Goal: Task Accomplishment & Management: Manage account settings

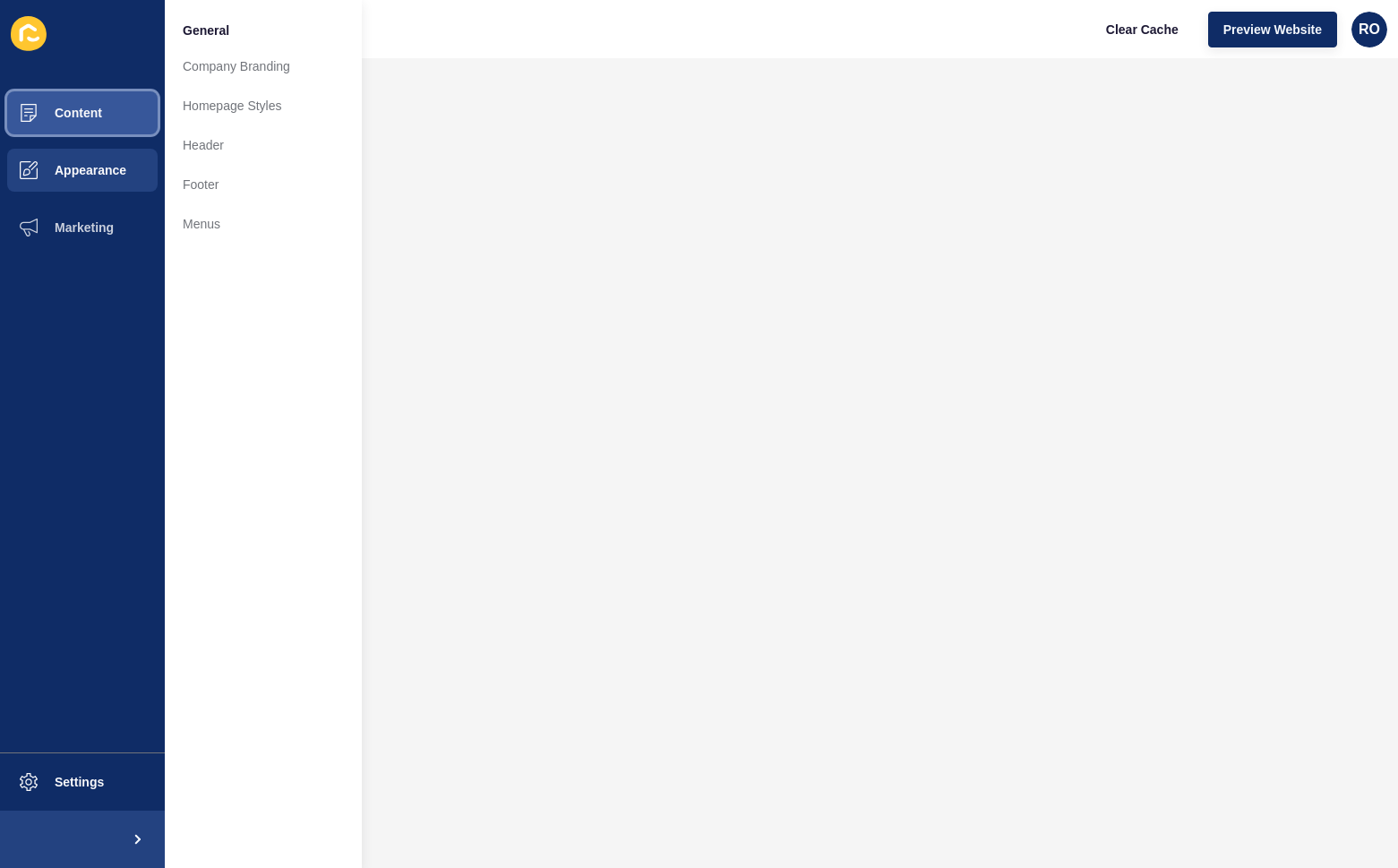
click at [117, 122] on button "Content" at bounding box center [82, 113] width 165 height 57
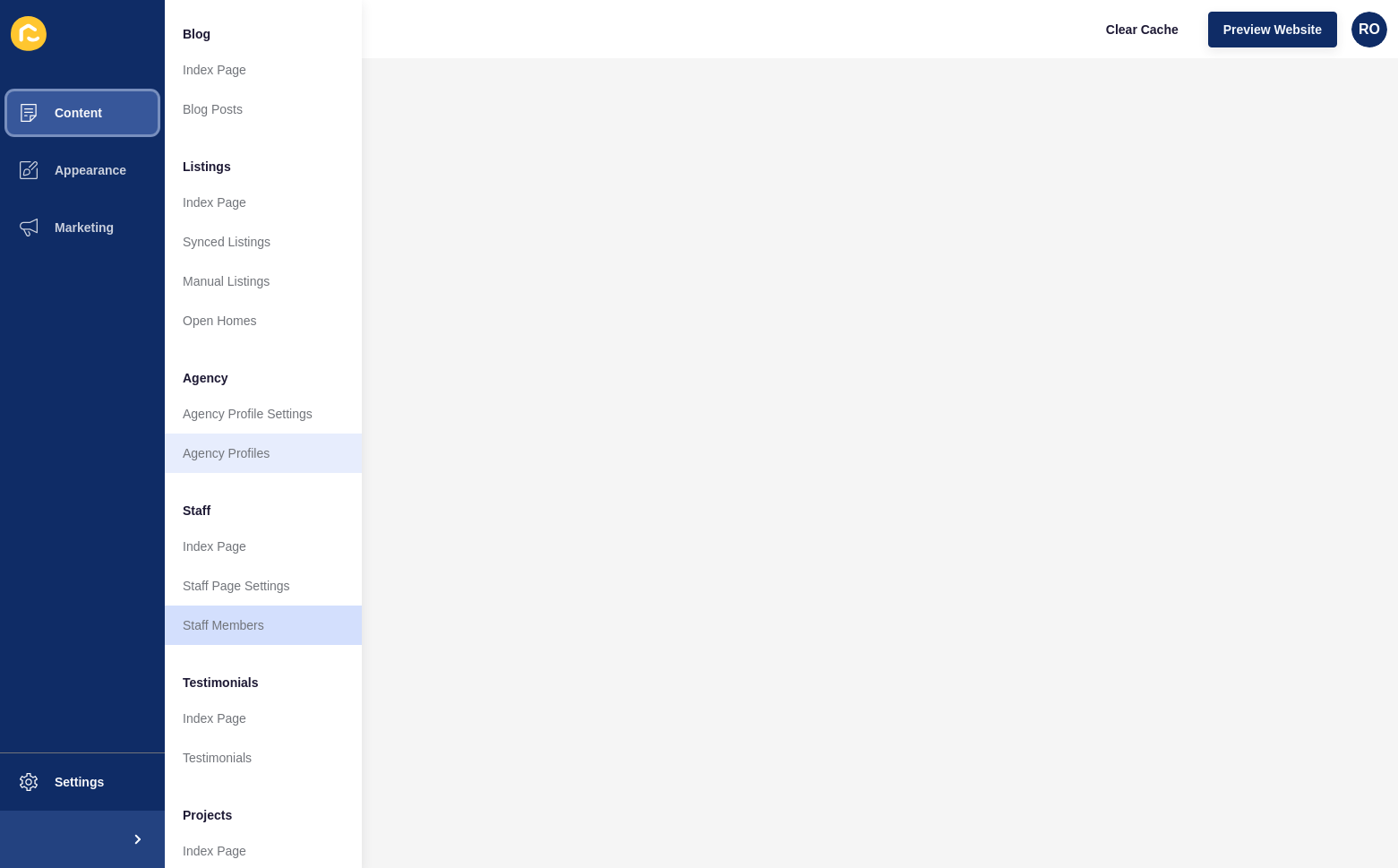
scroll to position [179, 0]
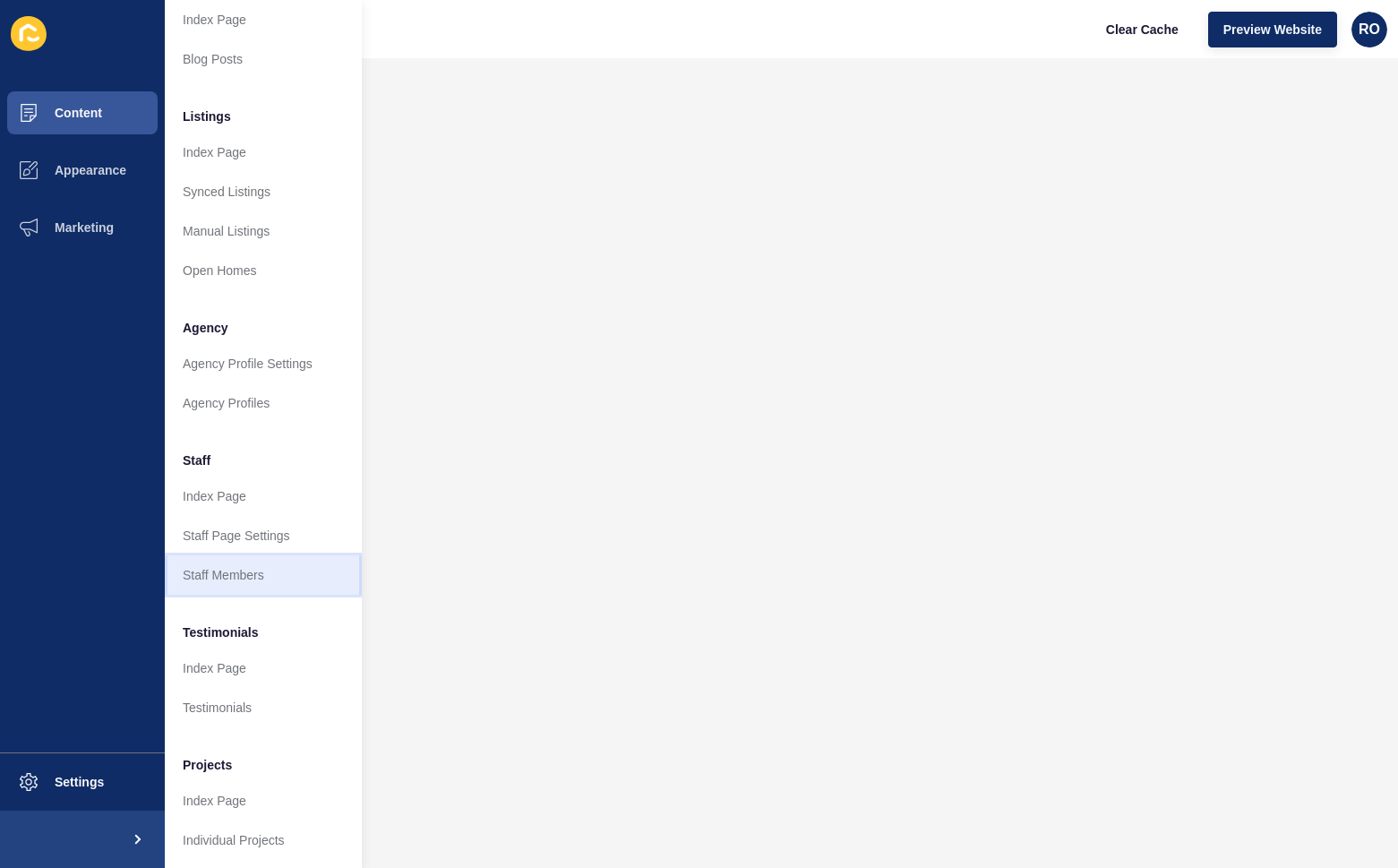
click at [229, 579] on link "Staff Members" at bounding box center [264, 575] width 197 height 39
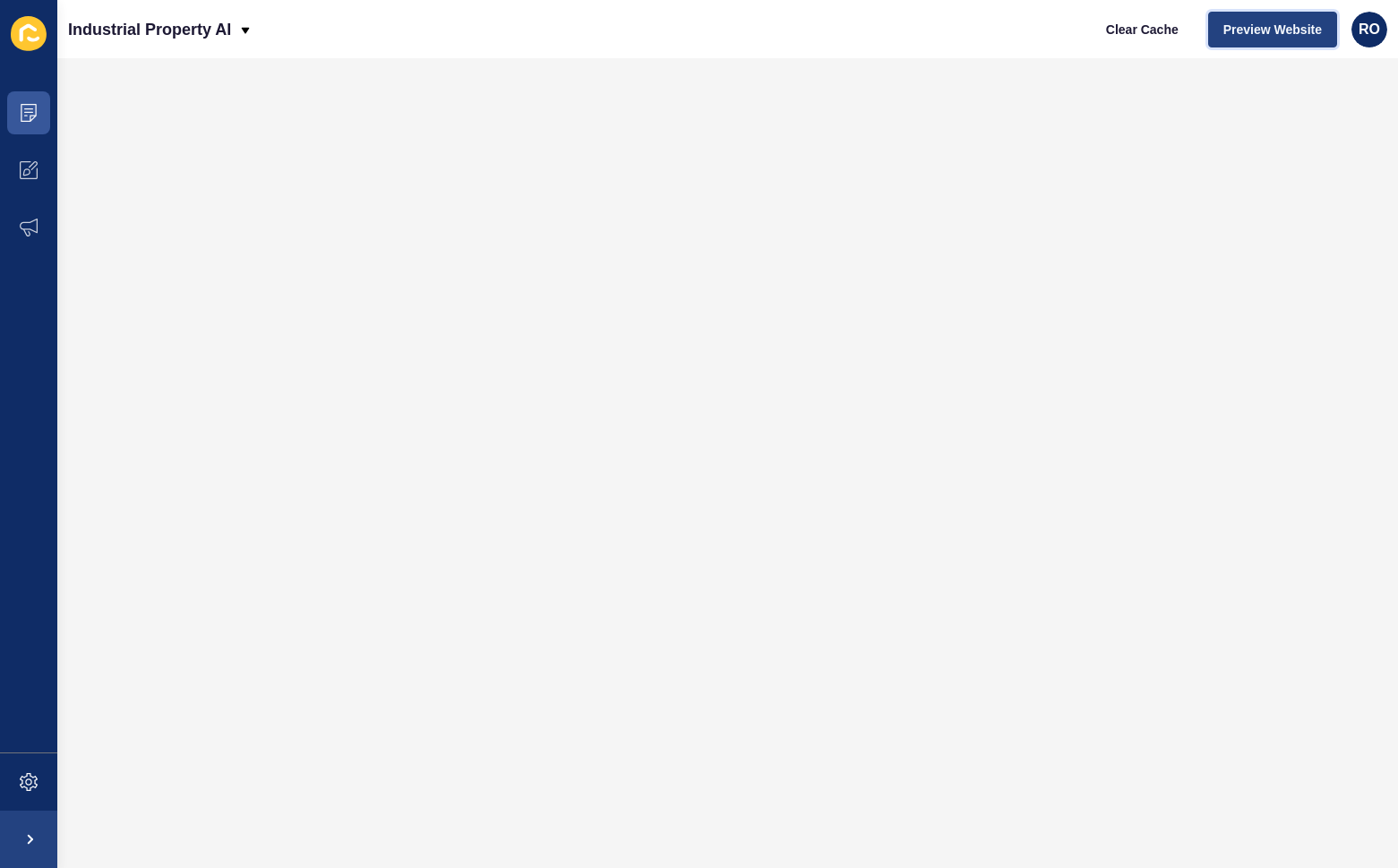
click at [1283, 34] on span "Preview Website" at bounding box center [1272, 30] width 99 height 18
click at [1263, 33] on span "Preview Website" at bounding box center [1272, 30] width 99 height 18
click at [39, 117] on span at bounding box center [29, 113] width 57 height 57
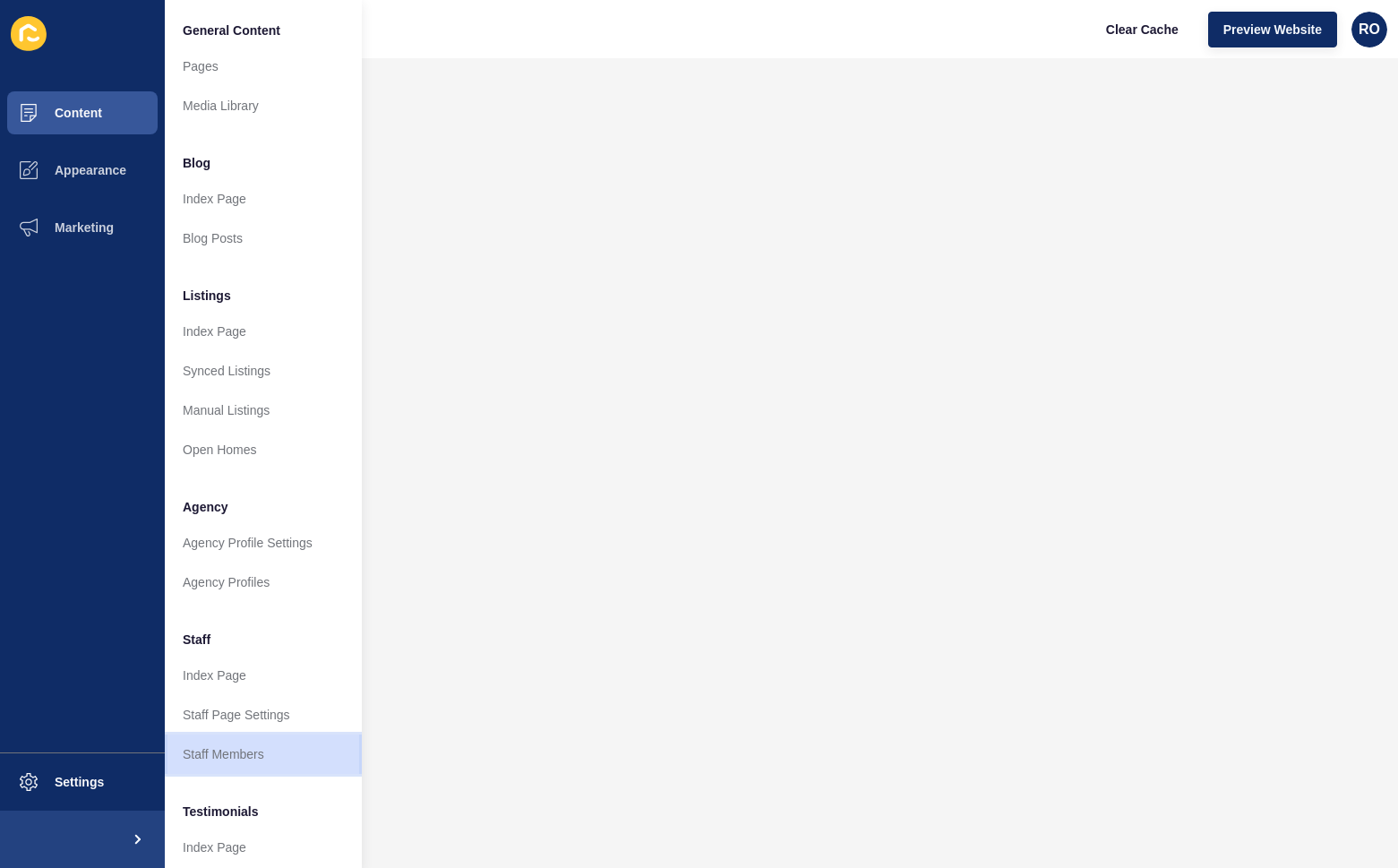
click at [261, 741] on link "Staff Members" at bounding box center [264, 754] width 197 height 39
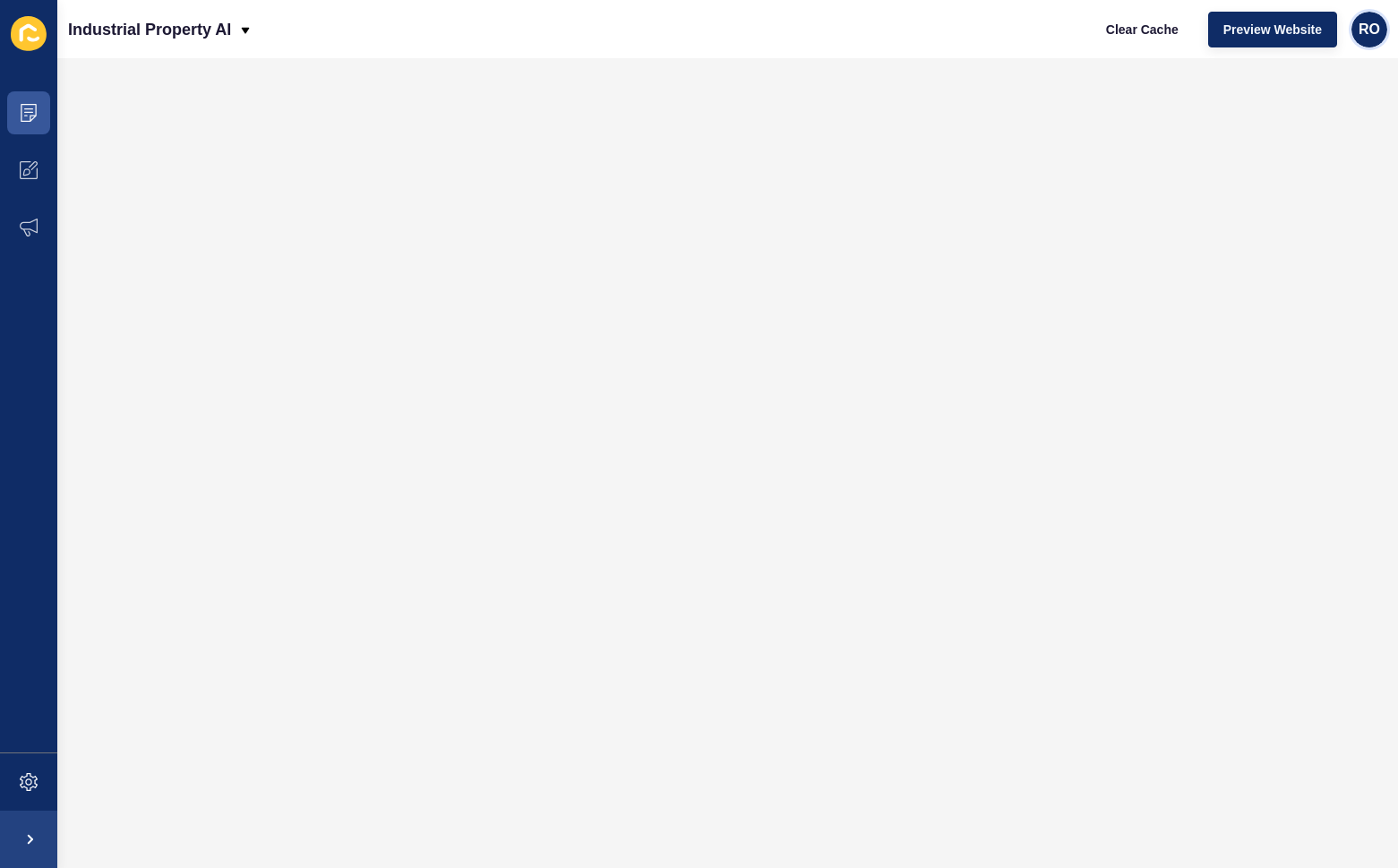
click at [1366, 27] on span "RO" at bounding box center [1369, 30] width 22 height 18
click at [203, 29] on p "Industrial Property AI" at bounding box center [150, 30] width 163 height 45
click at [137, 115] on div "Back to website list" at bounding box center [155, 122] width 146 height 32
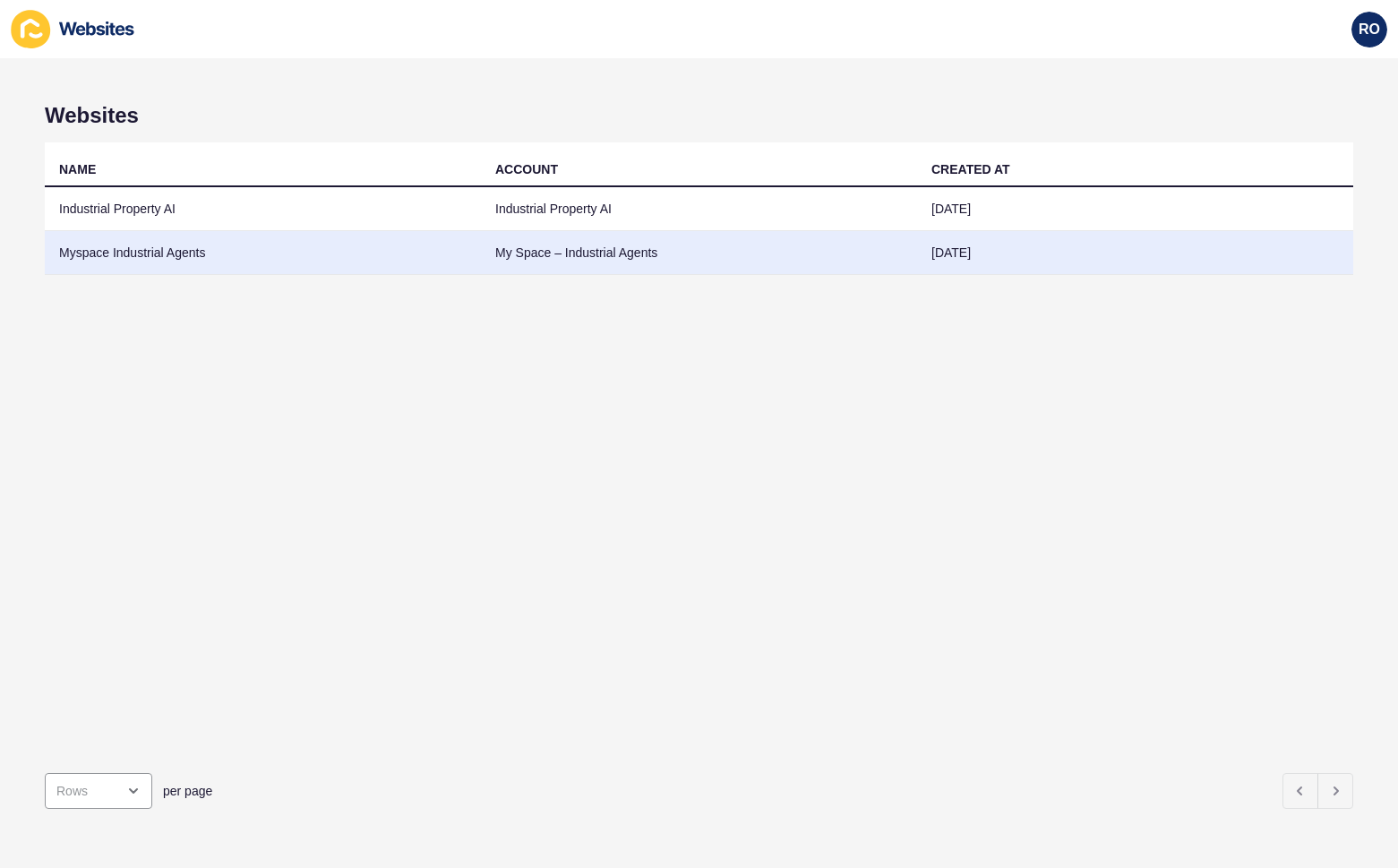
click at [143, 263] on td "Myspace Industrial Agents" at bounding box center [263, 253] width 436 height 44
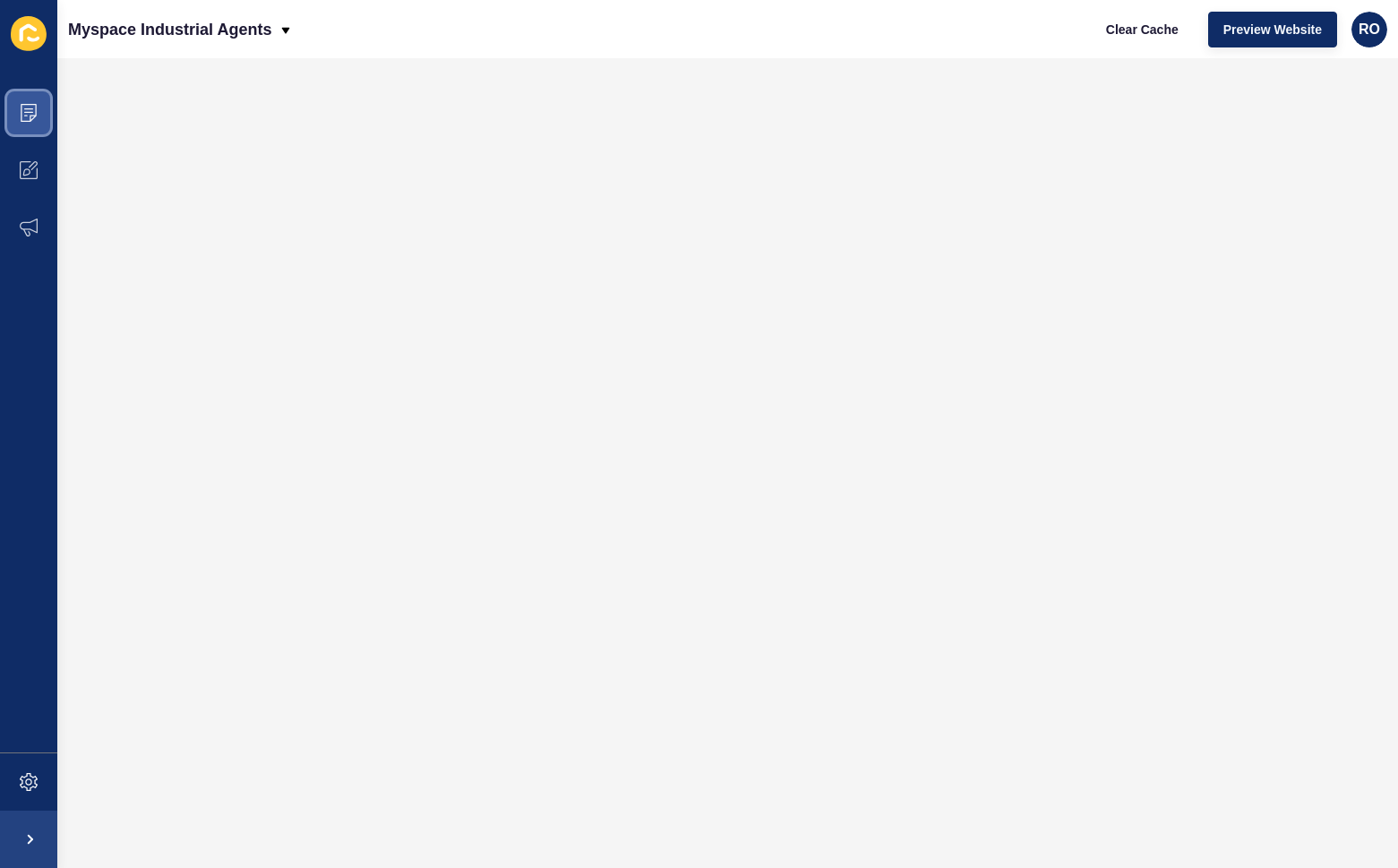
click at [39, 128] on span at bounding box center [29, 113] width 57 height 57
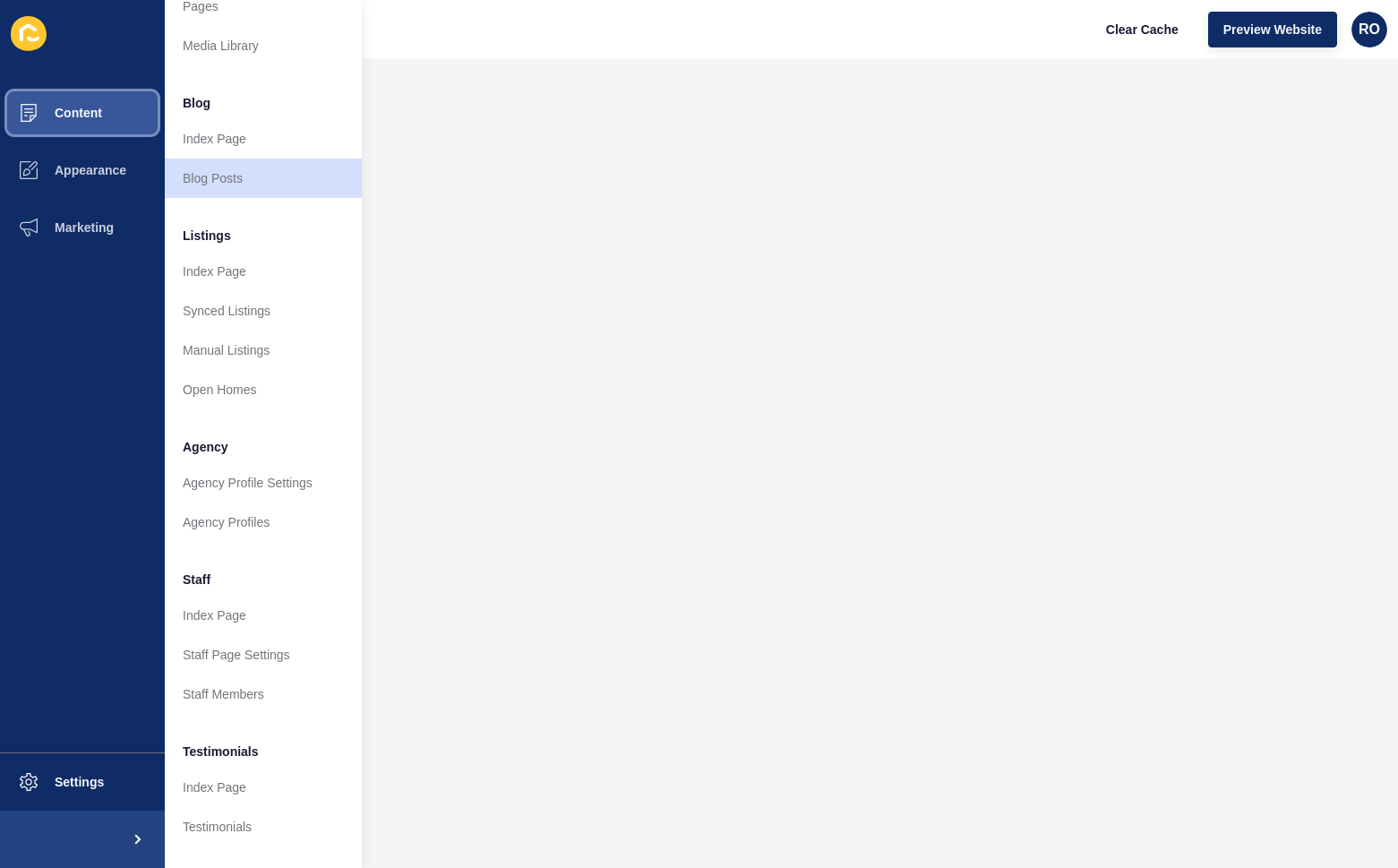
scroll to position [90, 0]
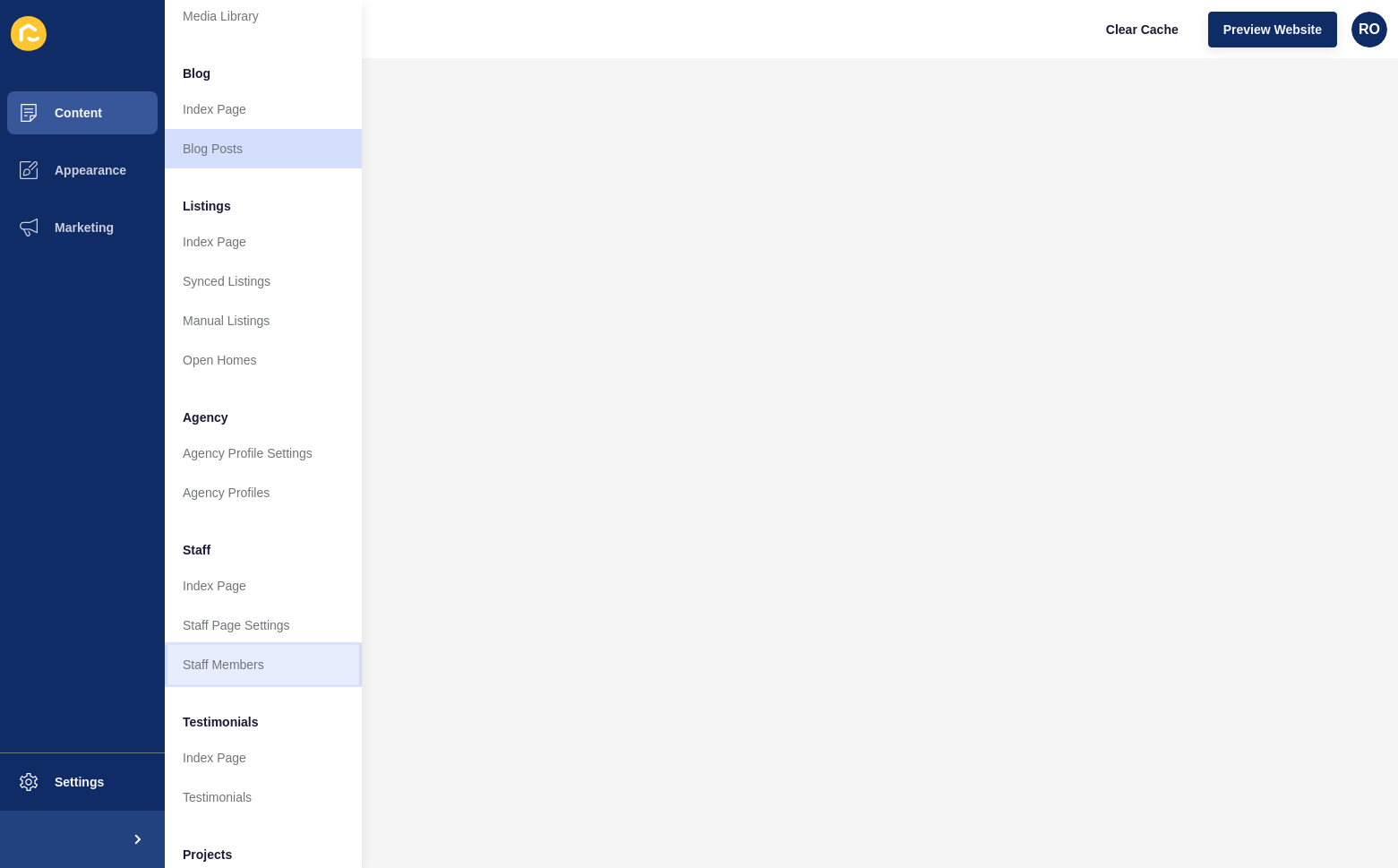
click at [231, 659] on link "Staff Members" at bounding box center [264, 664] width 197 height 39
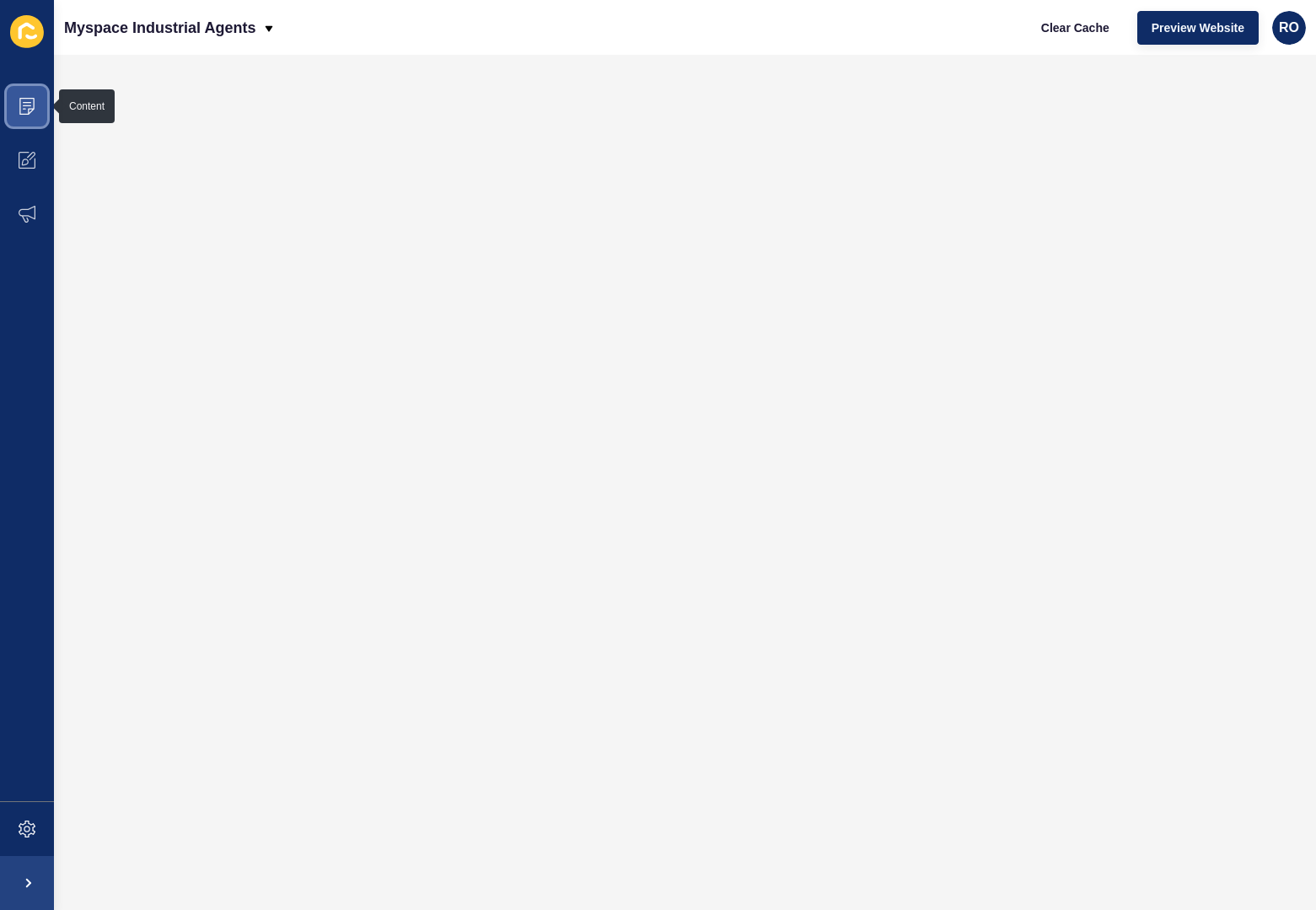
click at [36, 111] on span at bounding box center [27, 106] width 54 height 54
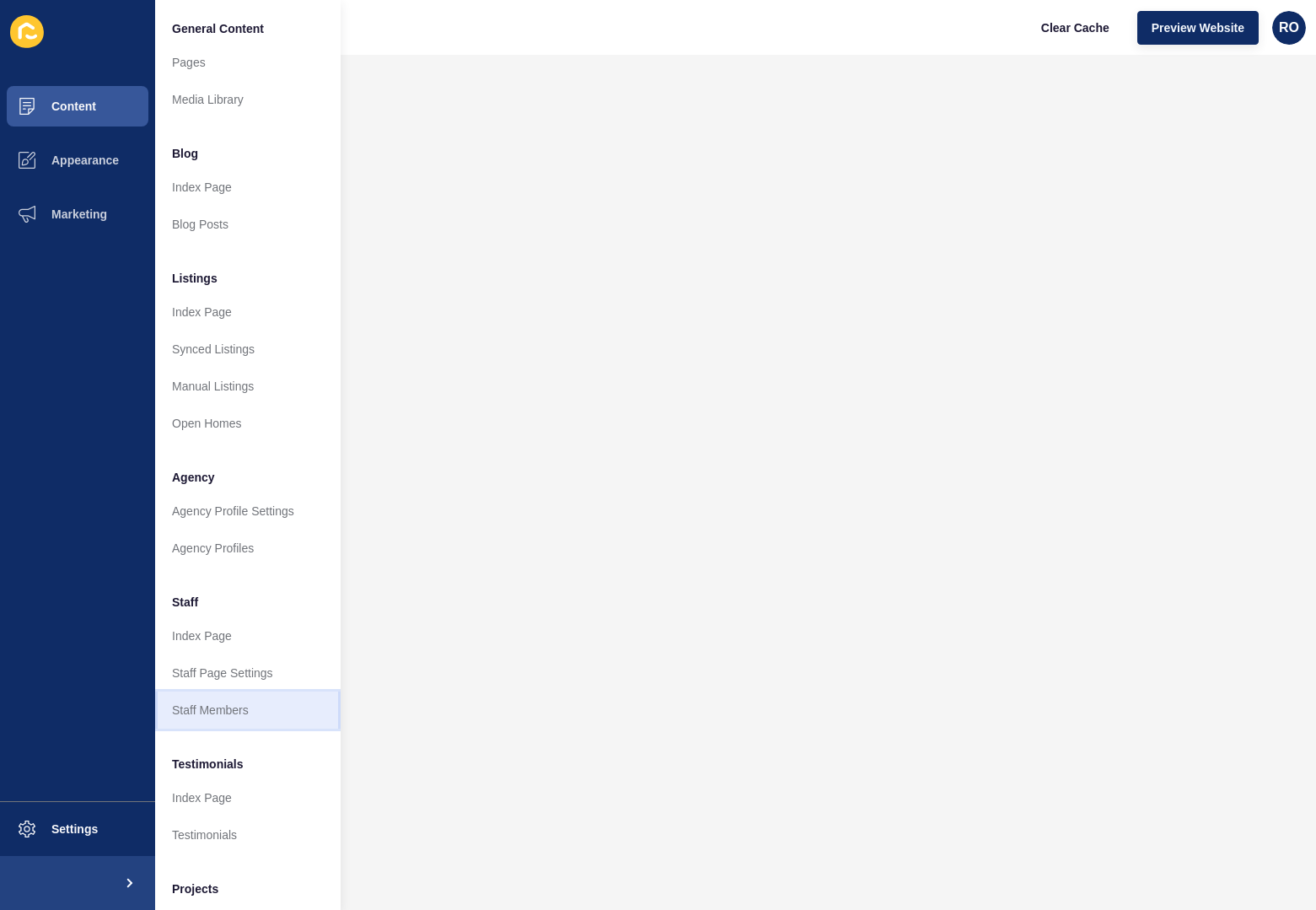
click at [218, 699] on link "Staff Members" at bounding box center [248, 710] width 186 height 37
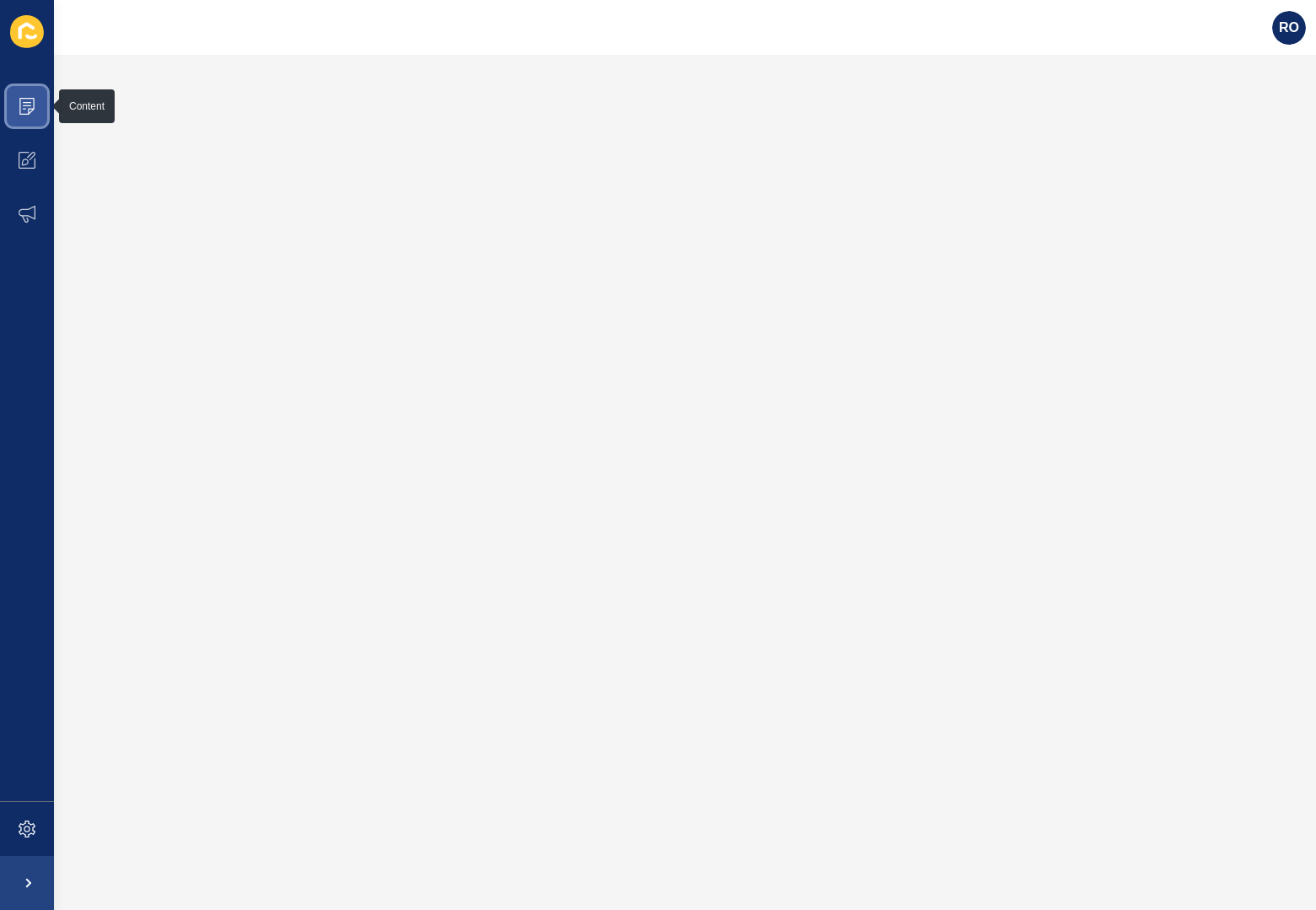
click at [36, 101] on span at bounding box center [27, 106] width 54 height 54
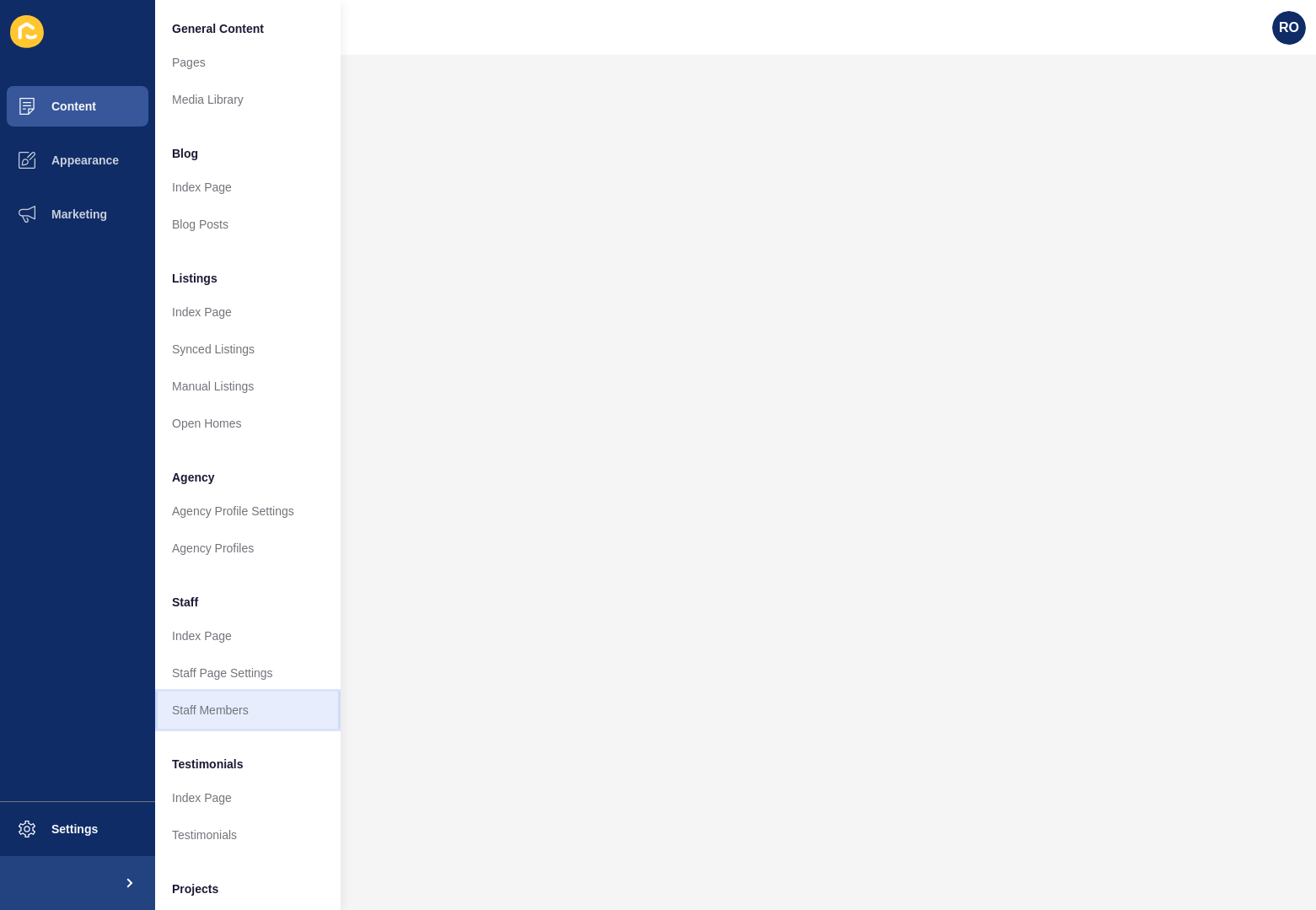
click at [235, 704] on link "Staff Members" at bounding box center [248, 710] width 186 height 37
